Goal: Information Seeking & Learning: Understand process/instructions

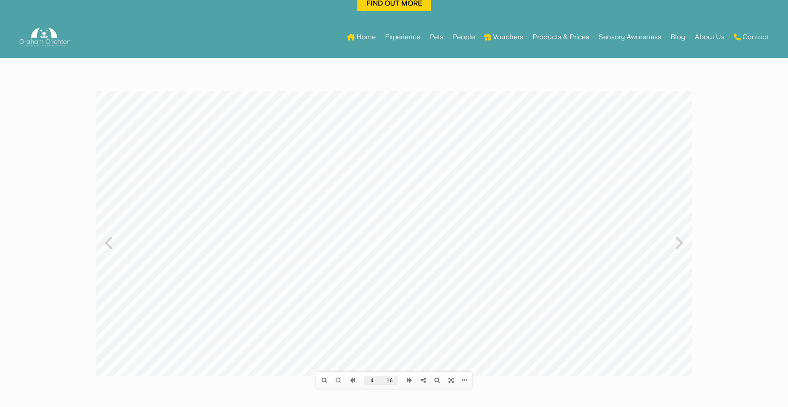
click at [103, 243] on div at bounding box center [394, 233] width 596 height 285
click at [108, 243] on icon at bounding box center [108, 242] width 8 height 22
click at [679, 242] on icon at bounding box center [679, 242] width 8 height 22
click at [677, 243] on icon at bounding box center [679, 242] width 8 height 22
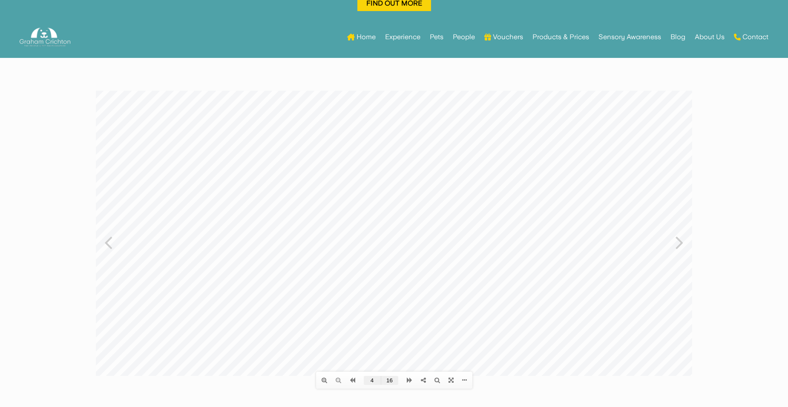
click at [679, 244] on icon at bounding box center [679, 242] width 8 height 22
click at [110, 241] on icon at bounding box center [108, 242] width 8 height 22
click at [683, 243] on icon at bounding box center [679, 242] width 8 height 22
click at [678, 246] on icon at bounding box center [679, 242] width 8 height 22
click at [680, 239] on icon at bounding box center [679, 242] width 8 height 22
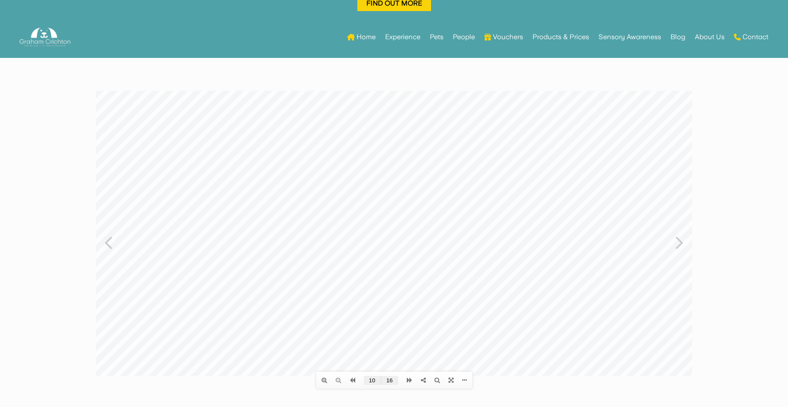
click at [677, 237] on icon at bounding box center [679, 242] width 8 height 22
click at [671, 239] on div at bounding box center [394, 233] width 596 height 285
click at [679, 238] on icon at bounding box center [679, 242] width 8 height 22
click at [680, 245] on icon at bounding box center [679, 242] width 8 height 22
click at [109, 242] on icon at bounding box center [108, 242] width 8 height 22
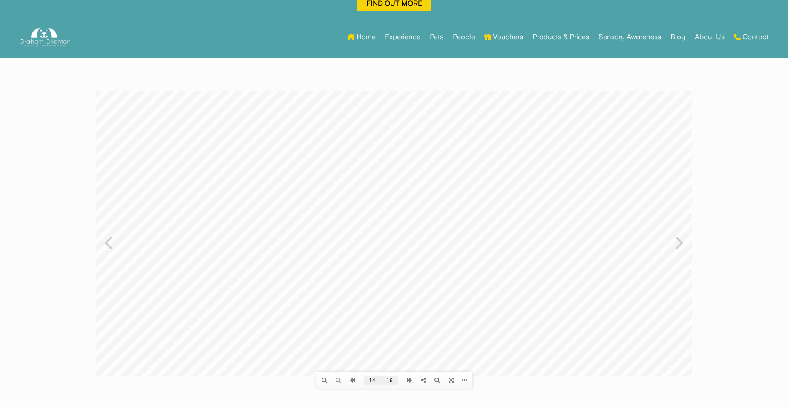
click at [109, 242] on icon at bounding box center [108, 242] width 8 height 22
type input "8"
